Goal: Task Accomplishment & Management: Use online tool/utility

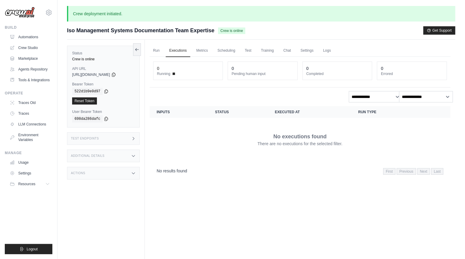
click at [110, 77] on span "[URL][DOMAIN_NAME]" at bounding box center [91, 74] width 38 height 5
click at [116, 77] on icon at bounding box center [113, 74] width 5 height 5
click at [163, 57] on link "Run" at bounding box center [157, 51] width 14 height 13
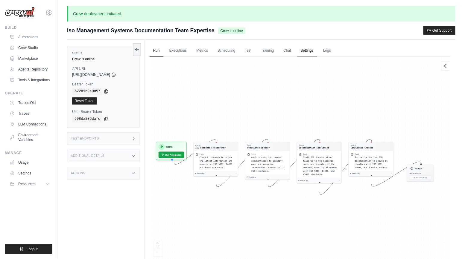
click at [317, 57] on link "Settings" at bounding box center [307, 51] width 20 height 13
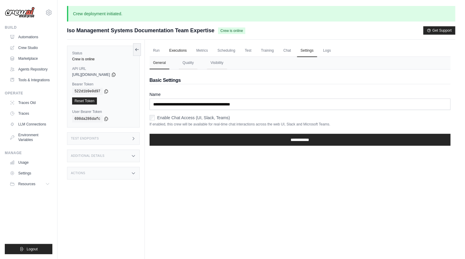
click at [189, 57] on link "Executions" at bounding box center [178, 51] width 25 height 13
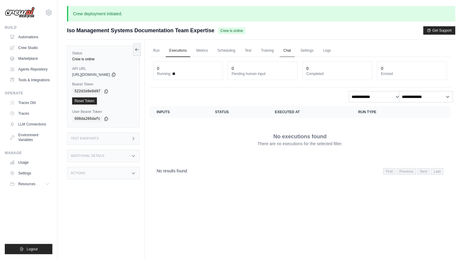
click at [294, 57] on link "Chat" at bounding box center [287, 51] width 15 height 13
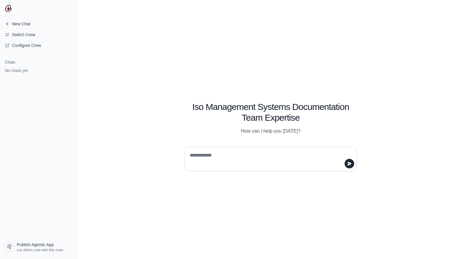
click at [193, 157] on textarea at bounding box center [269, 159] width 161 height 17
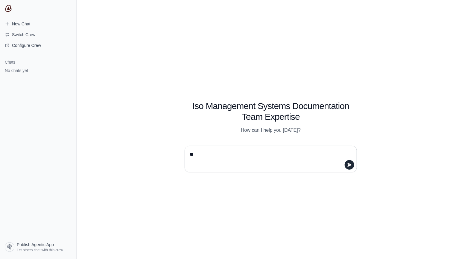
type textarea "*"
drag, startPoint x: 240, startPoint y: 160, endPoint x: 255, endPoint y: 160, distance: 15.6
click at [242, 160] on textarea "**********" at bounding box center [269, 159] width 161 height 19
click at [318, 157] on textarea "**********" at bounding box center [269, 159] width 161 height 19
type textarea "**********"
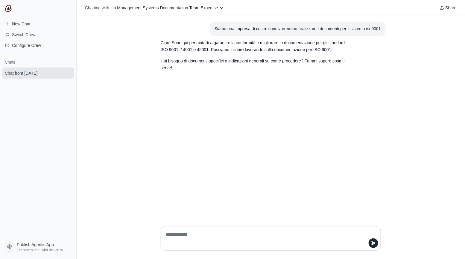
click at [220, 231] on textarea at bounding box center [269, 238] width 209 height 17
type textarea "**********"
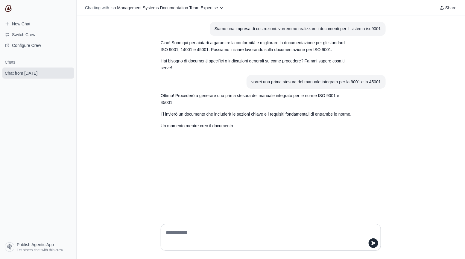
click at [249, 169] on div "Siamo una impresa di costruzioni. vorremmo realizzare i documenti per il sistem…" at bounding box center [271, 118] width 388 height 204
click at [214, 229] on textarea at bounding box center [269, 237] width 209 height 19
click at [204, 233] on textarea at bounding box center [269, 237] width 209 height 19
type textarea "**********"
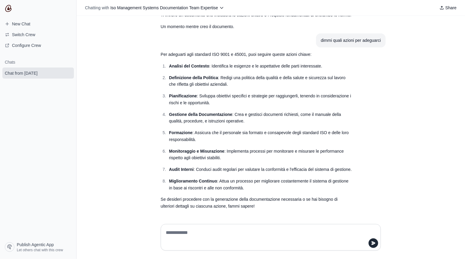
scroll to position [141, 0]
click at [50, 29] on link "New Chat" at bounding box center [38, 24] width 72 height 10
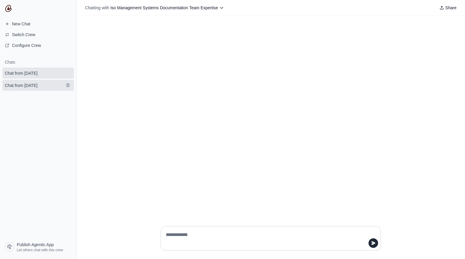
click at [37, 89] on span "Chat from September 29" at bounding box center [21, 86] width 33 height 6
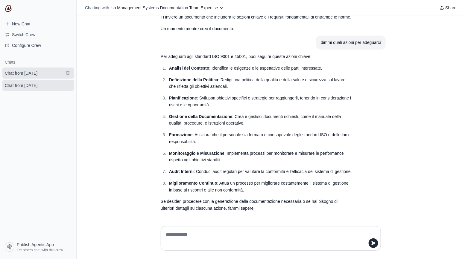
scroll to position [141, 0]
click at [69, 75] on icon "submit" at bounding box center [67, 73] width 3 height 4
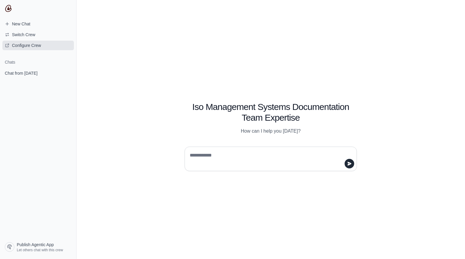
click at [34, 48] on span "Configure Crew" at bounding box center [26, 45] width 29 height 6
click at [32, 48] on span "Configure Crew" at bounding box center [26, 45] width 29 height 6
click at [206, 157] on textarea at bounding box center [269, 159] width 161 height 17
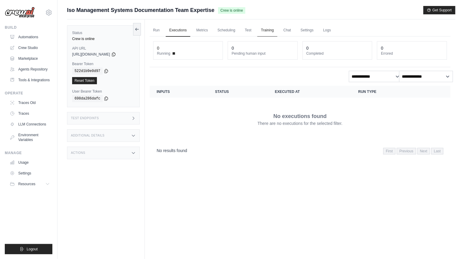
click at [277, 34] on link "Training" at bounding box center [267, 30] width 20 height 13
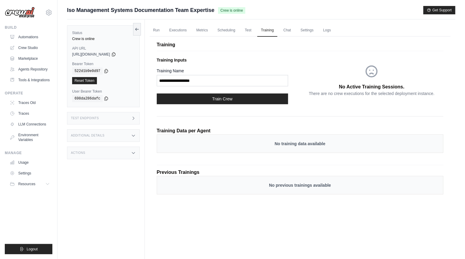
click at [306, 147] on p "No training data available" at bounding box center [300, 144] width 274 height 6
drag, startPoint x: 216, startPoint y: 148, endPoint x: 220, endPoint y: 163, distance: 15.1
click at [211, 135] on p "Training Data per Agent" at bounding box center [184, 130] width 54 height 7
drag, startPoint x: 202, startPoint y: 197, endPoint x: 213, endPoint y: 198, distance: 10.6
click at [207, 176] on p "Previous Trainings" at bounding box center [300, 172] width 287 height 7
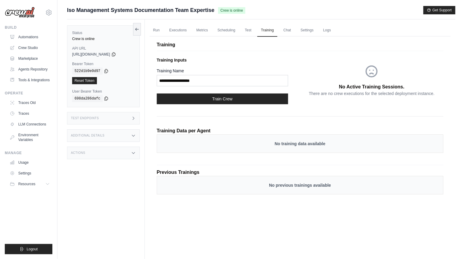
drag, startPoint x: 282, startPoint y: 211, endPoint x: 262, endPoint y: 181, distance: 35.9
click at [281, 189] on p "No previous trainings available" at bounding box center [300, 186] width 274 height 6
click at [317, 34] on link "Settings" at bounding box center [307, 30] width 20 height 13
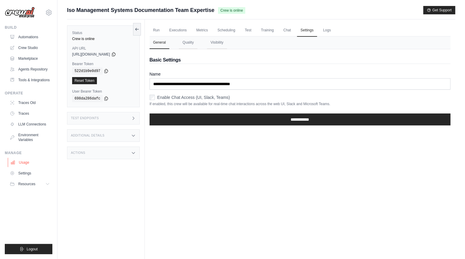
scroll to position [0, 0]
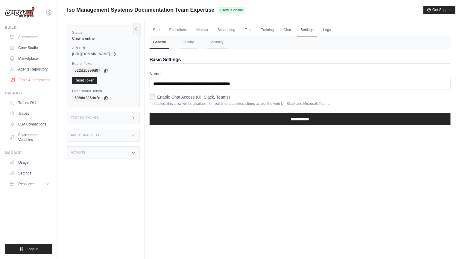
click at [34, 85] on link "Tools & Integrations" at bounding box center [30, 80] width 45 height 10
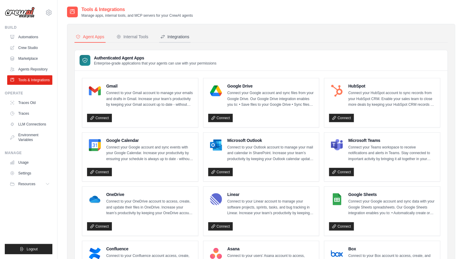
click at [189, 39] on div "Integrations" at bounding box center [174, 37] width 29 height 6
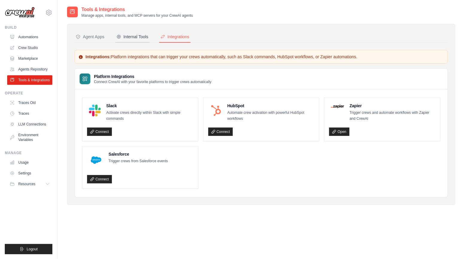
click at [148, 40] on div "Internal Tools" at bounding box center [132, 37] width 32 height 6
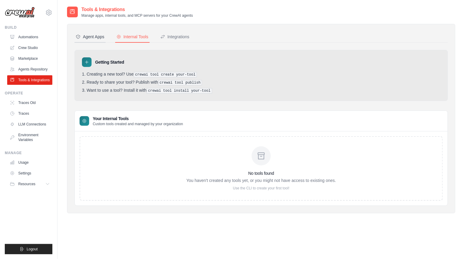
click at [104, 40] on div "Agent Apps" at bounding box center [90, 37] width 29 height 6
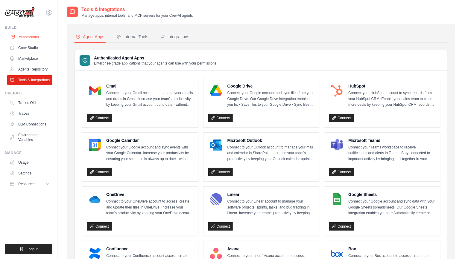
click at [38, 42] on link "Automations" at bounding box center [30, 37] width 45 height 10
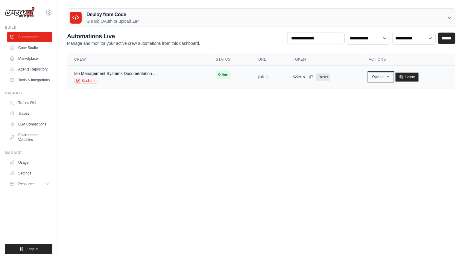
click at [393, 81] on button "Options" at bounding box center [381, 76] width 24 height 9
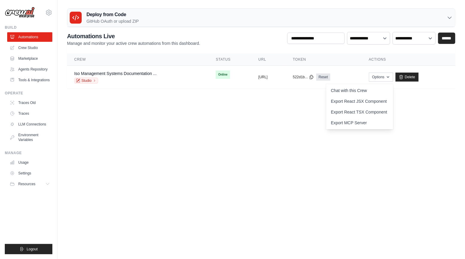
click at [228, 123] on body "alesc.dev@gmail.com Settings Build Automations" at bounding box center [232, 129] width 465 height 259
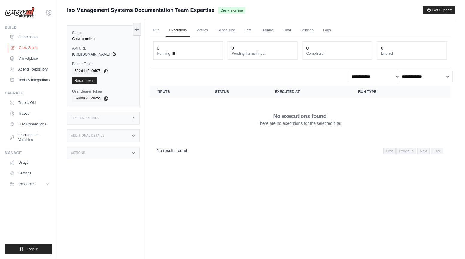
click at [33, 53] on link "Crew Studio" at bounding box center [30, 48] width 45 height 10
click at [163, 34] on link "Run" at bounding box center [157, 30] width 14 height 13
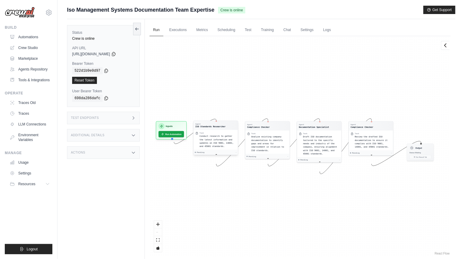
click at [224, 136] on div "Task Conduct research to gather the latest information and updates on ISO 9001,…" at bounding box center [216, 140] width 44 height 20
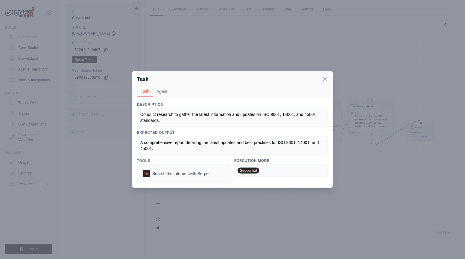
scroll to position [28, 0]
click at [328, 76] on icon at bounding box center [325, 79] width 6 height 6
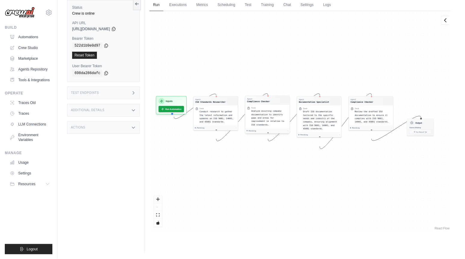
click at [266, 123] on span "Analyze existing company documentation to identify gaps and areas for improveme…" at bounding box center [267, 118] width 33 height 16
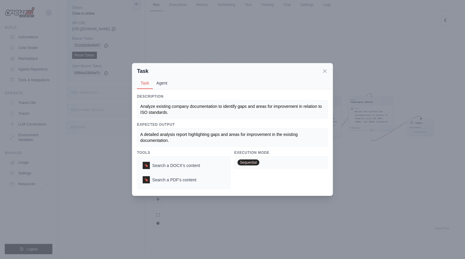
click at [154, 80] on button "Agent" at bounding box center [162, 83] width 18 height 11
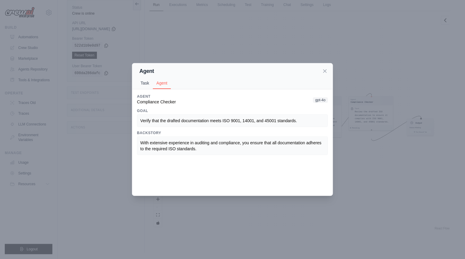
click at [137, 84] on button "Task" at bounding box center [145, 83] width 16 height 11
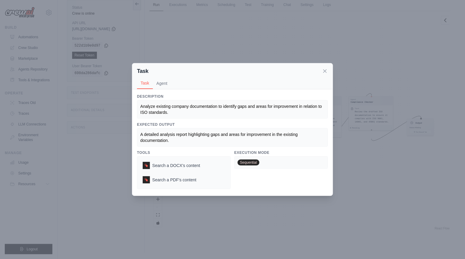
click at [327, 70] on icon at bounding box center [325, 71] width 3 height 3
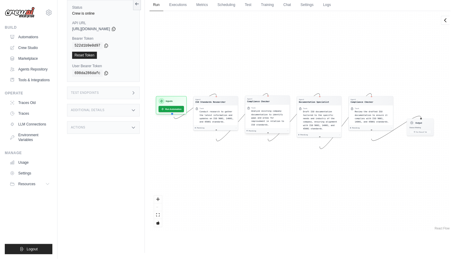
click at [282, 121] on span "Analyze existing company documentation to identify gaps and areas for improveme…" at bounding box center [267, 118] width 33 height 16
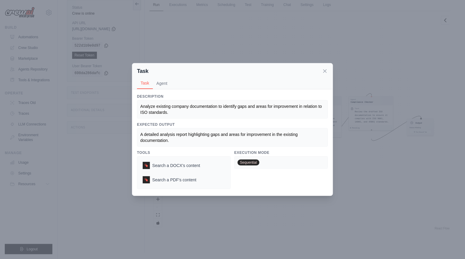
click at [327, 70] on icon at bounding box center [325, 71] width 3 height 3
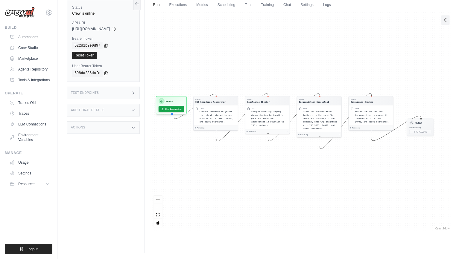
click at [445, 23] on icon at bounding box center [446, 20] width 6 height 6
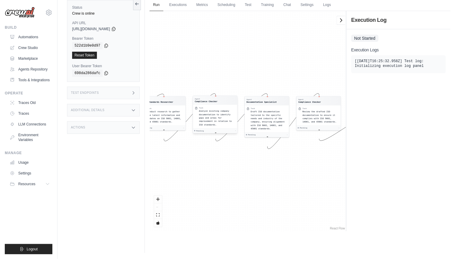
click at [217, 124] on div "Analyze existing company documentation to identify gaps and areas for improveme…" at bounding box center [217, 118] width 37 height 17
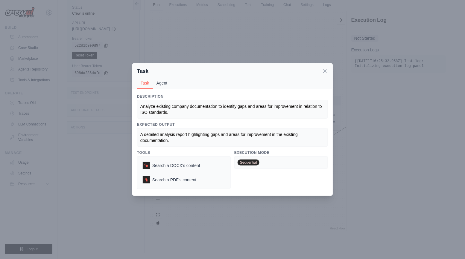
click at [156, 78] on button "Agent" at bounding box center [162, 83] width 18 height 11
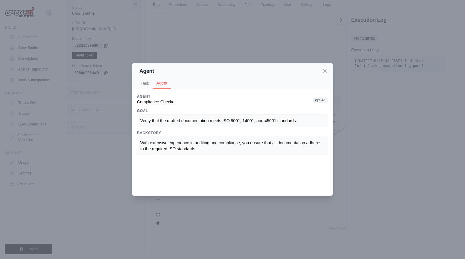
click at [157, 99] on h3 "Agent" at bounding box center [156, 96] width 39 height 5
drag, startPoint x: 184, startPoint y: 106, endPoint x: 193, endPoint y: 105, distance: 9.1
click at [186, 105] on div "Agent Compliance Checker gpt-4o" at bounding box center [232, 99] width 191 height 11
click at [328, 71] on icon at bounding box center [325, 71] width 6 height 6
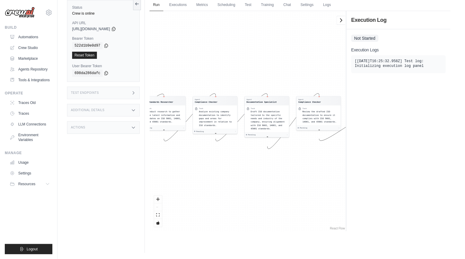
click at [115, 99] on div "Test Endpoints" at bounding box center [103, 93] width 73 height 13
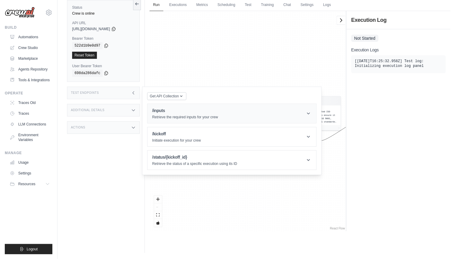
click at [191, 120] on p "Retrieve the required inputs for your crew" at bounding box center [185, 117] width 66 height 5
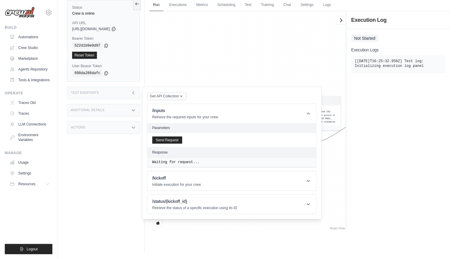
click at [104, 112] on h3 "Additional Details" at bounding box center [88, 111] width 34 height 4
click at [231, 65] on div "Agent ISO Standards Researcher Task Conduct research to gather the latest infor…" at bounding box center [248, 121] width 196 height 221
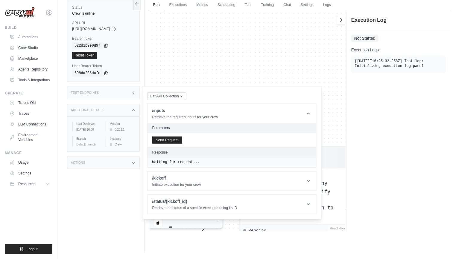
click at [207, 80] on div "Agent ISO Standards Researcher Task Conduct research to gather the latest infor…" at bounding box center [248, 121] width 196 height 221
click at [227, 98] on div "Get API Collection Postman API Collection /inputs Retrieve the required inputs …" at bounding box center [232, 153] width 180 height 133
click at [317, 7] on link "Settings" at bounding box center [307, 5] width 20 height 13
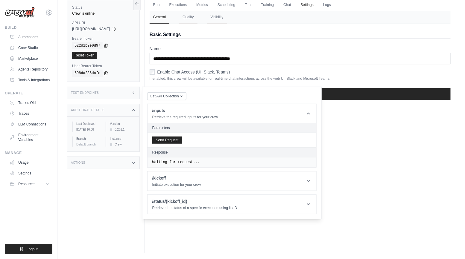
click at [102, 210] on div "Status Crew is online API URL copied https://iso-management-systems-documentati…" at bounding box center [106, 123] width 78 height 259
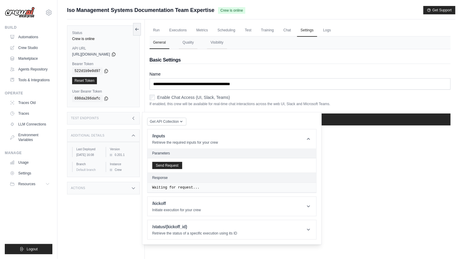
click at [122, 195] on div "Actions" at bounding box center [103, 188] width 73 height 13
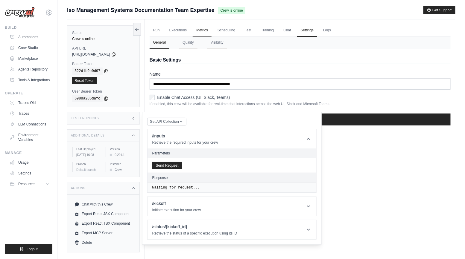
click at [139, 32] on icon at bounding box center [137, 29] width 5 height 5
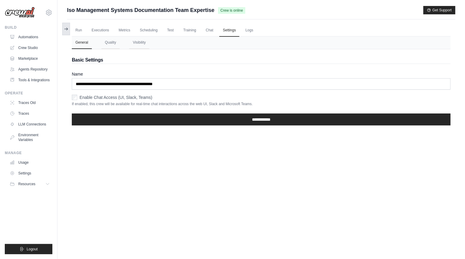
click at [69, 31] on icon at bounding box center [66, 29] width 5 height 5
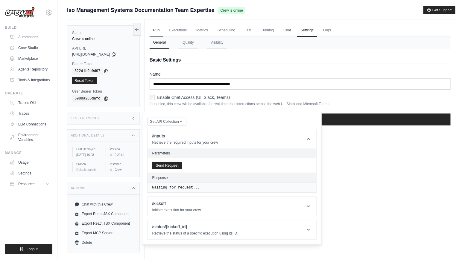
click at [163, 32] on link "Run" at bounding box center [157, 30] width 14 height 13
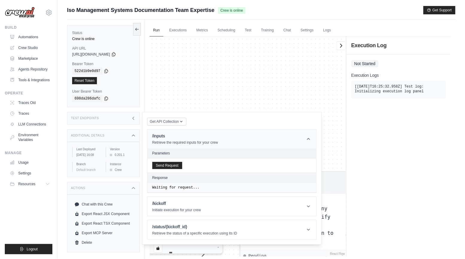
click at [312, 142] on icon at bounding box center [309, 139] width 6 height 6
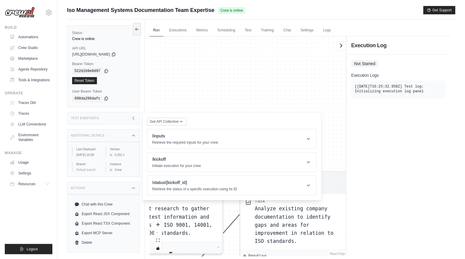
click at [250, 117] on div "Agent ISO Standards Researcher Task Conduct research to gather the latest infor…" at bounding box center [248, 147] width 196 height 221
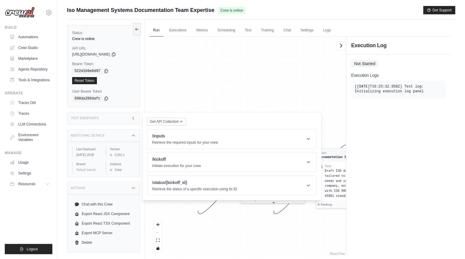
click at [136, 121] on icon at bounding box center [133, 118] width 5 height 5
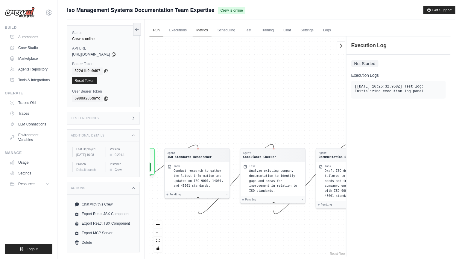
click at [139, 31] on icon at bounding box center [137, 29] width 5 height 5
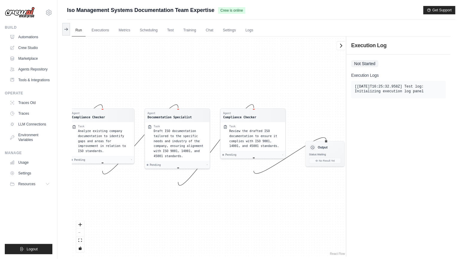
drag, startPoint x: 302, startPoint y: 130, endPoint x: 212, endPoint y: 90, distance: 98.4
click at [212, 90] on div "Agent ISO Standards Researcher Task Conduct research to gather the latest infor…" at bounding box center [209, 147] width 274 height 221
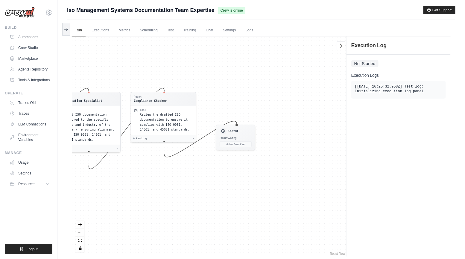
drag, startPoint x: 265, startPoint y: 89, endPoint x: 191, endPoint y: 74, distance: 74.8
click at [191, 74] on div "Agent ISO Standards Researcher Task Conduct research to gather the latest infor…" at bounding box center [209, 147] width 274 height 221
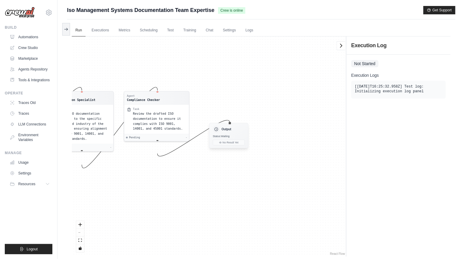
click at [244, 138] on div "Status: Waiting" at bounding box center [229, 137] width 32 height 4
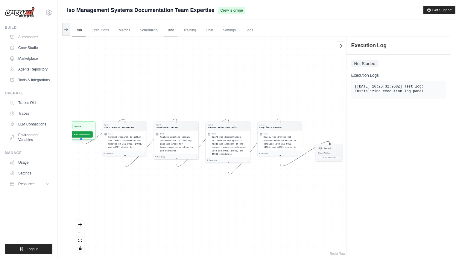
click at [177, 33] on link "Test" at bounding box center [171, 30] width 14 height 13
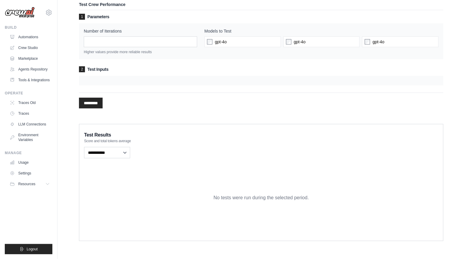
scroll to position [75, 0]
click at [228, 92] on div "1 Parameters Number of Iterations * Higher values provide more reliable results…" at bounding box center [261, 63] width 365 height 98
